Goal: Check status: Check status

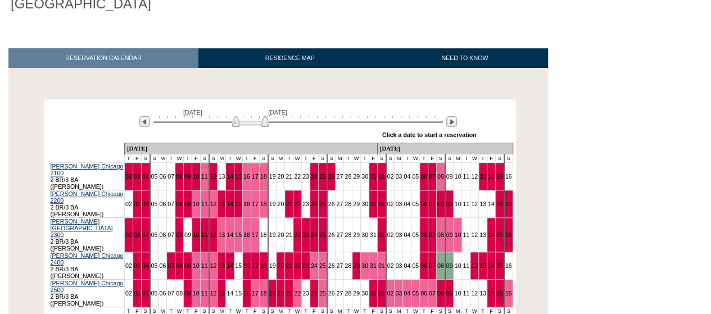
scroll to position [199, 0]
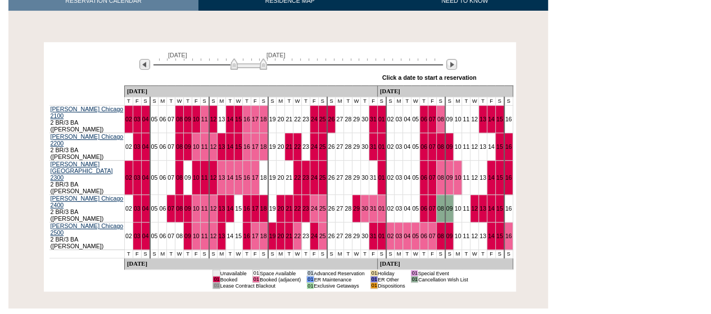
click at [235, 58] on img at bounding box center [248, 63] width 37 height 11
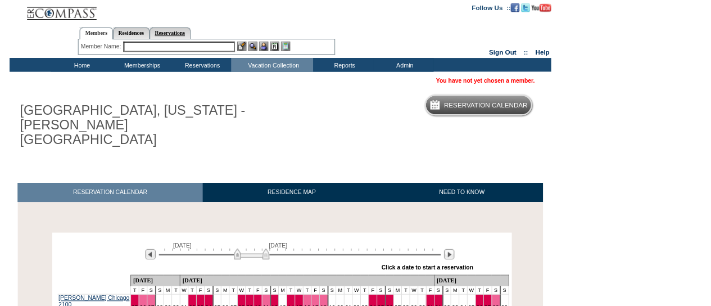
scroll to position [0, 0]
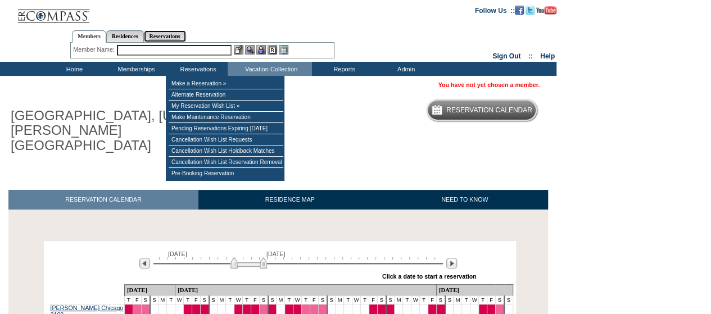
drag, startPoint x: 174, startPoint y: 34, endPoint x: 165, endPoint y: 40, distance: 10.9
click at [174, 34] on link "Reservations" at bounding box center [165, 36] width 42 height 12
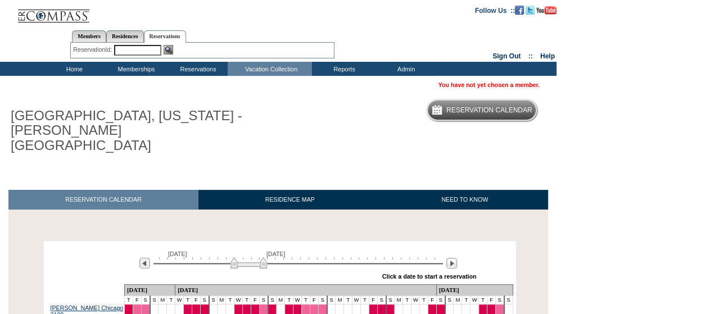
click at [139, 51] on input "text" at bounding box center [137, 50] width 47 height 11
paste input "1759195"
type input "1759195"
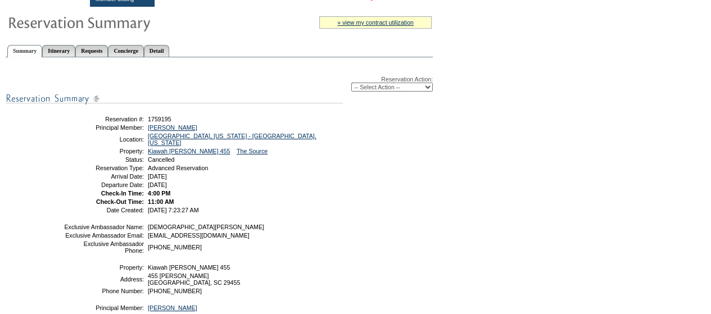
scroll to position [149, 0]
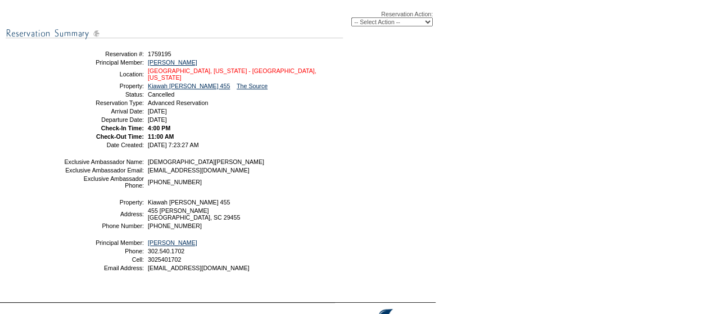
click at [228, 73] on link "[GEOGRAPHIC_DATA], [US_STATE] - [GEOGRAPHIC_DATA], [US_STATE]" at bounding box center [232, 73] width 169 height 13
